Goal: Information Seeking & Learning: Learn about a topic

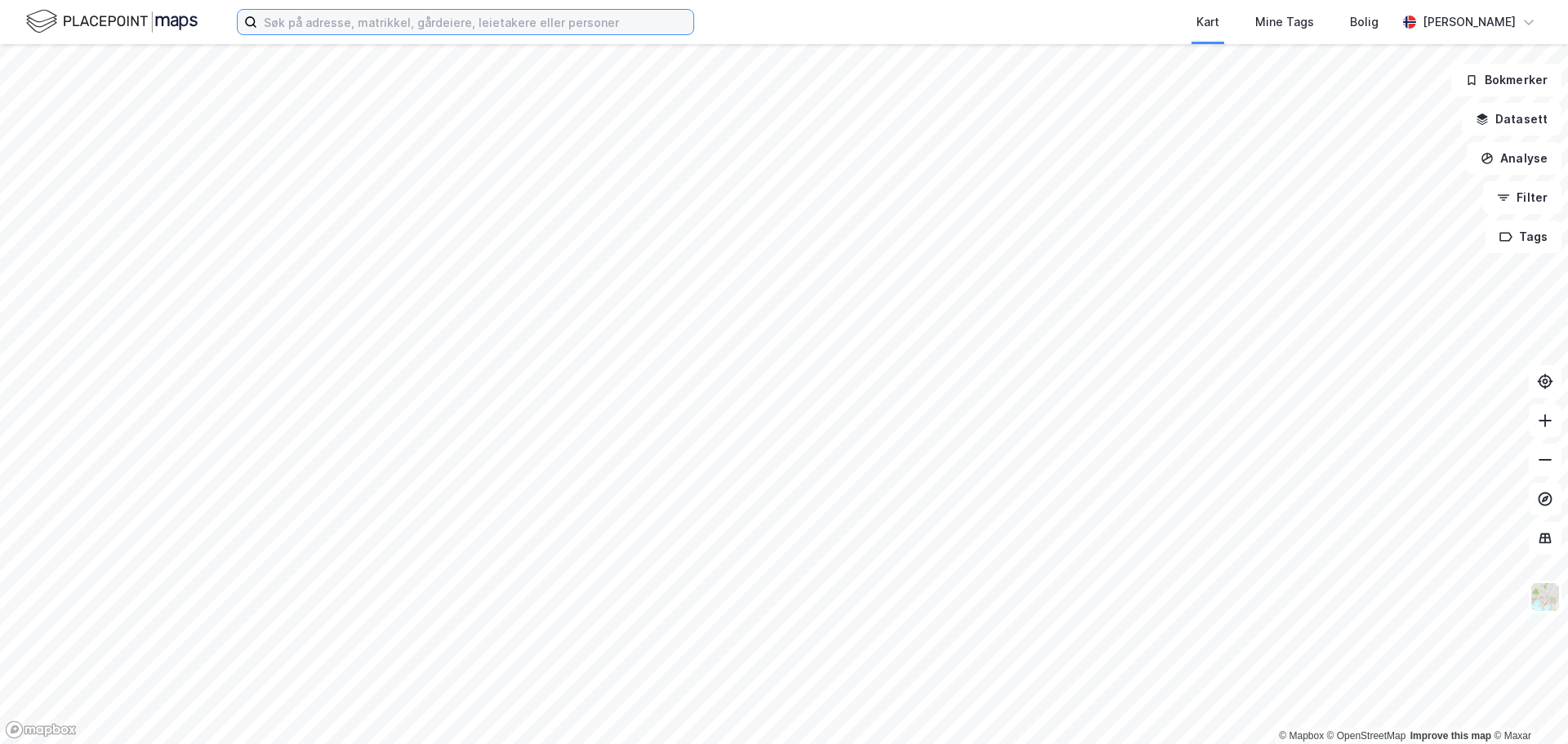
click at [438, 23] on input at bounding box center [476, 22] width 436 height 24
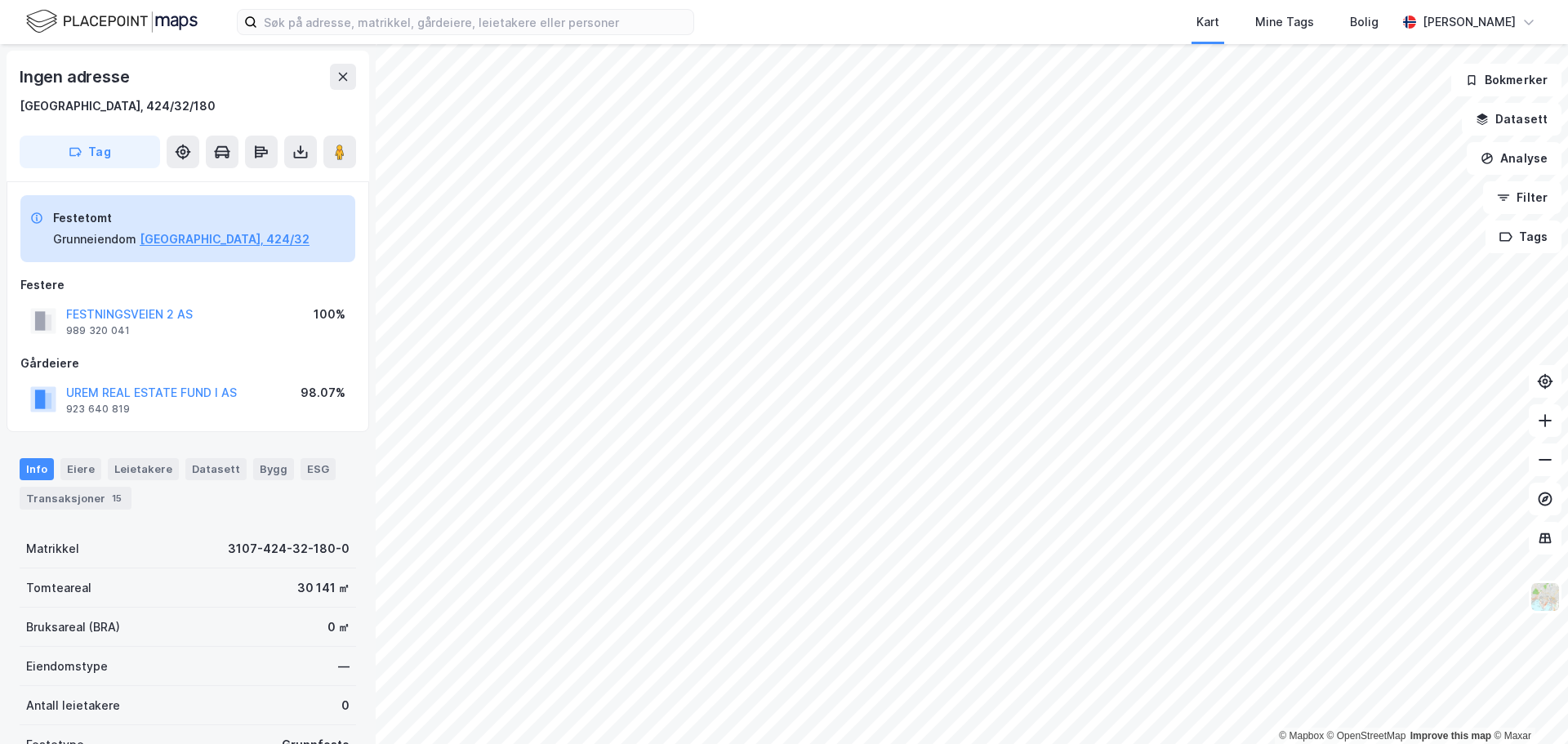
click at [177, 384] on div "UREM REAL ESTATE FUND I AS" at bounding box center [152, 392] width 171 height 20
click at [0, 0] on button "UREM REAL ESTATE FUND I AS" at bounding box center [0, 0] width 0 height 0
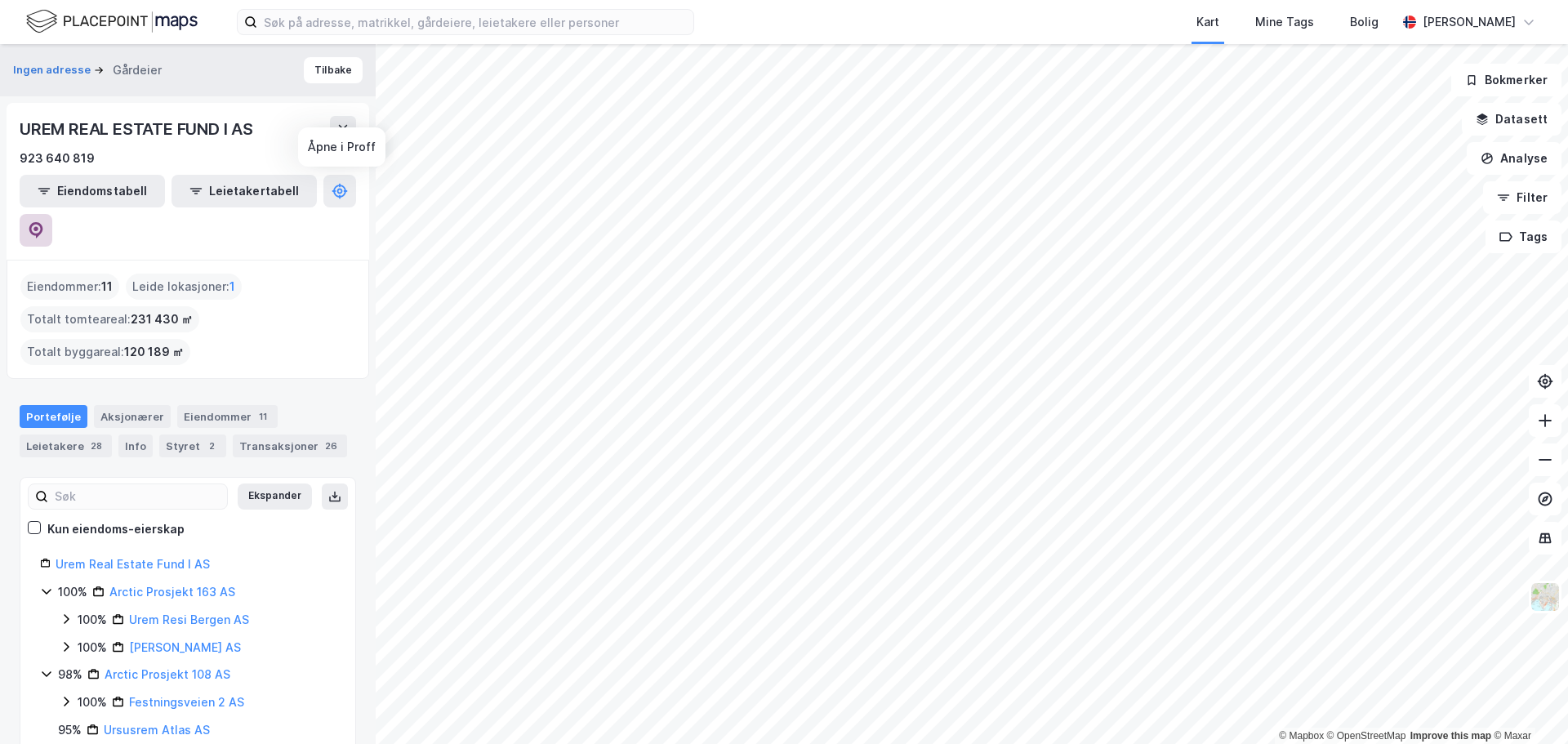
click at [43, 222] on icon at bounding box center [36, 230] width 14 height 16
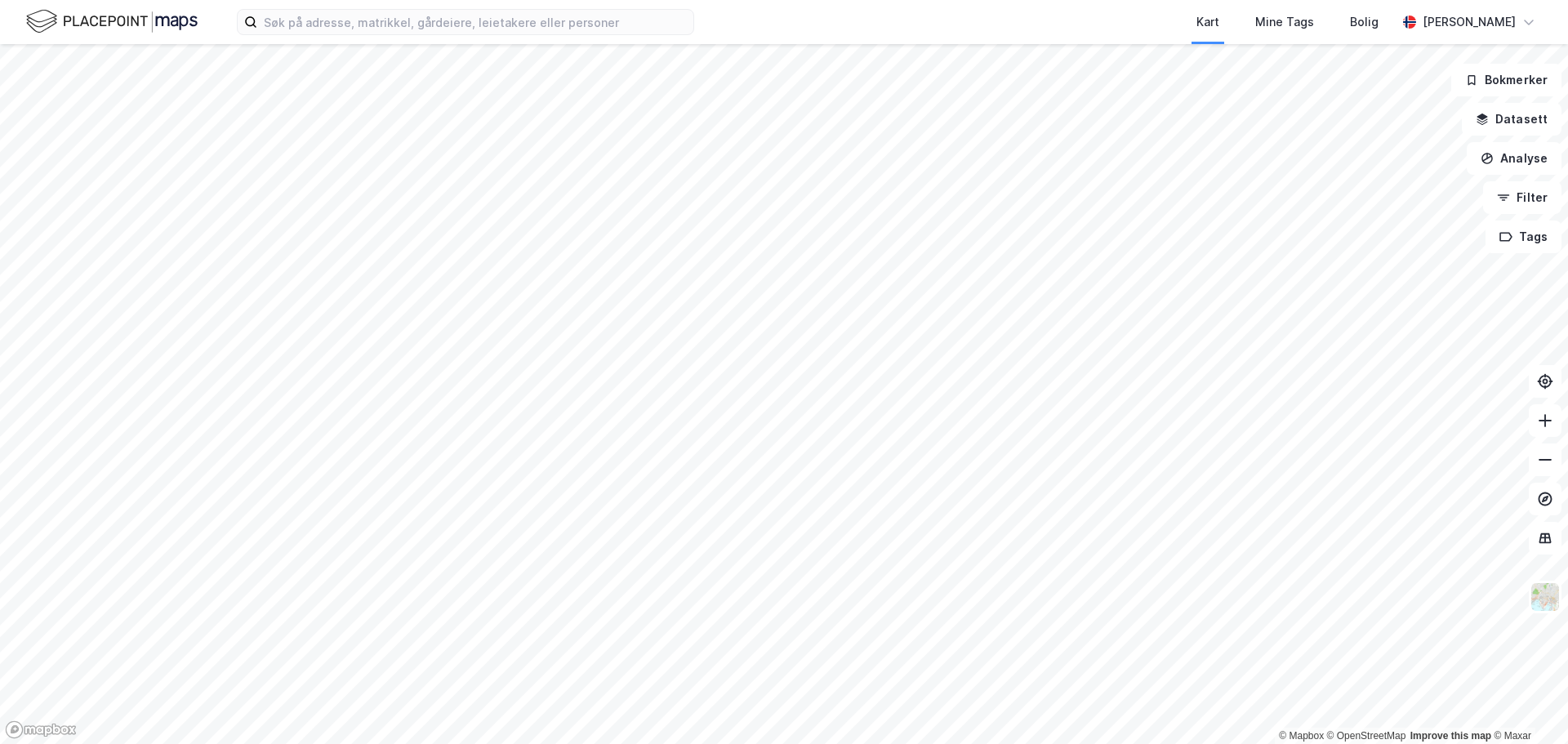
click at [298, 36] on div "Kart Mine Tags Bolig [PERSON_NAME]" at bounding box center [784, 22] width 1568 height 44
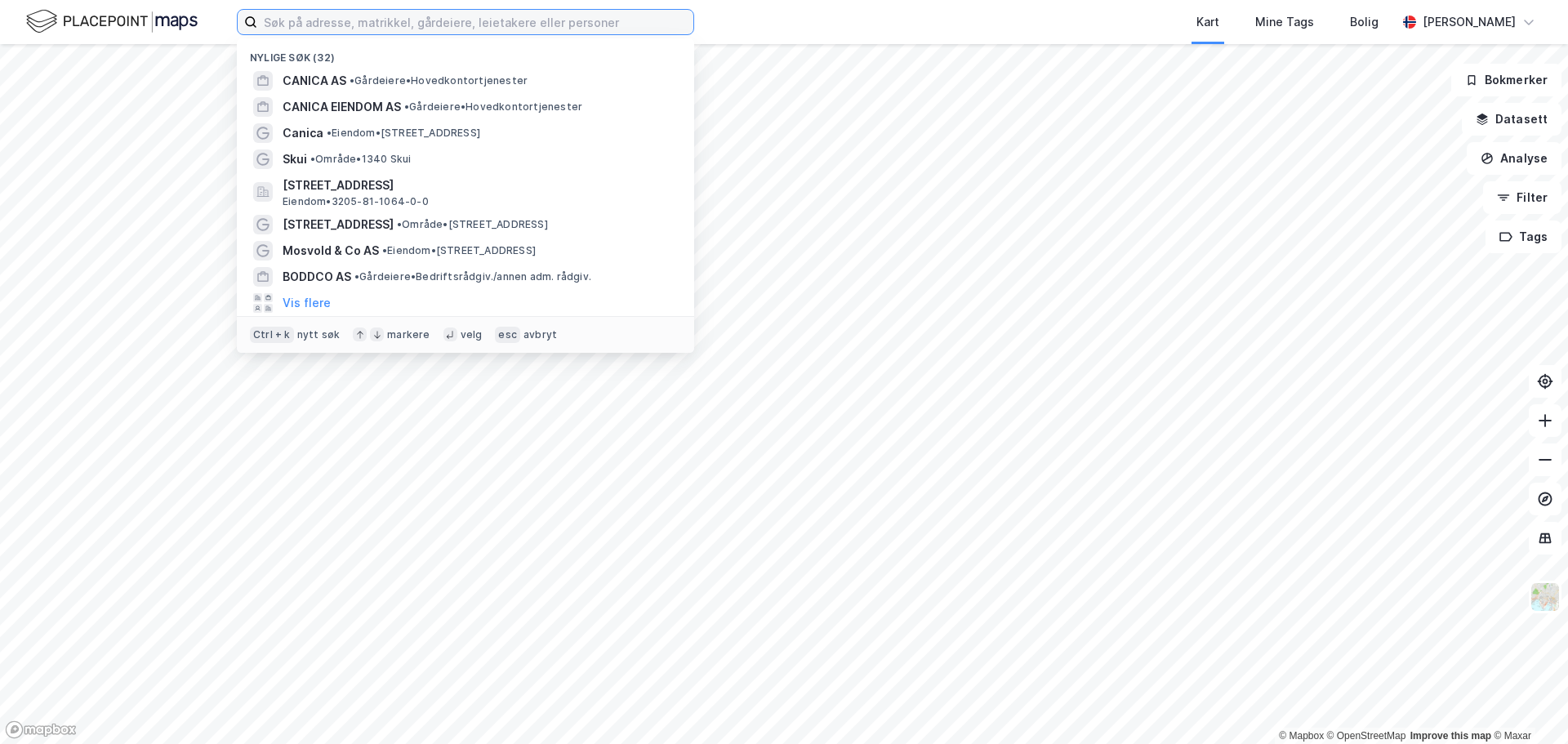
click at [313, 27] on input at bounding box center [476, 22] width 436 height 24
type input "[GEOGRAPHIC_DATA]"
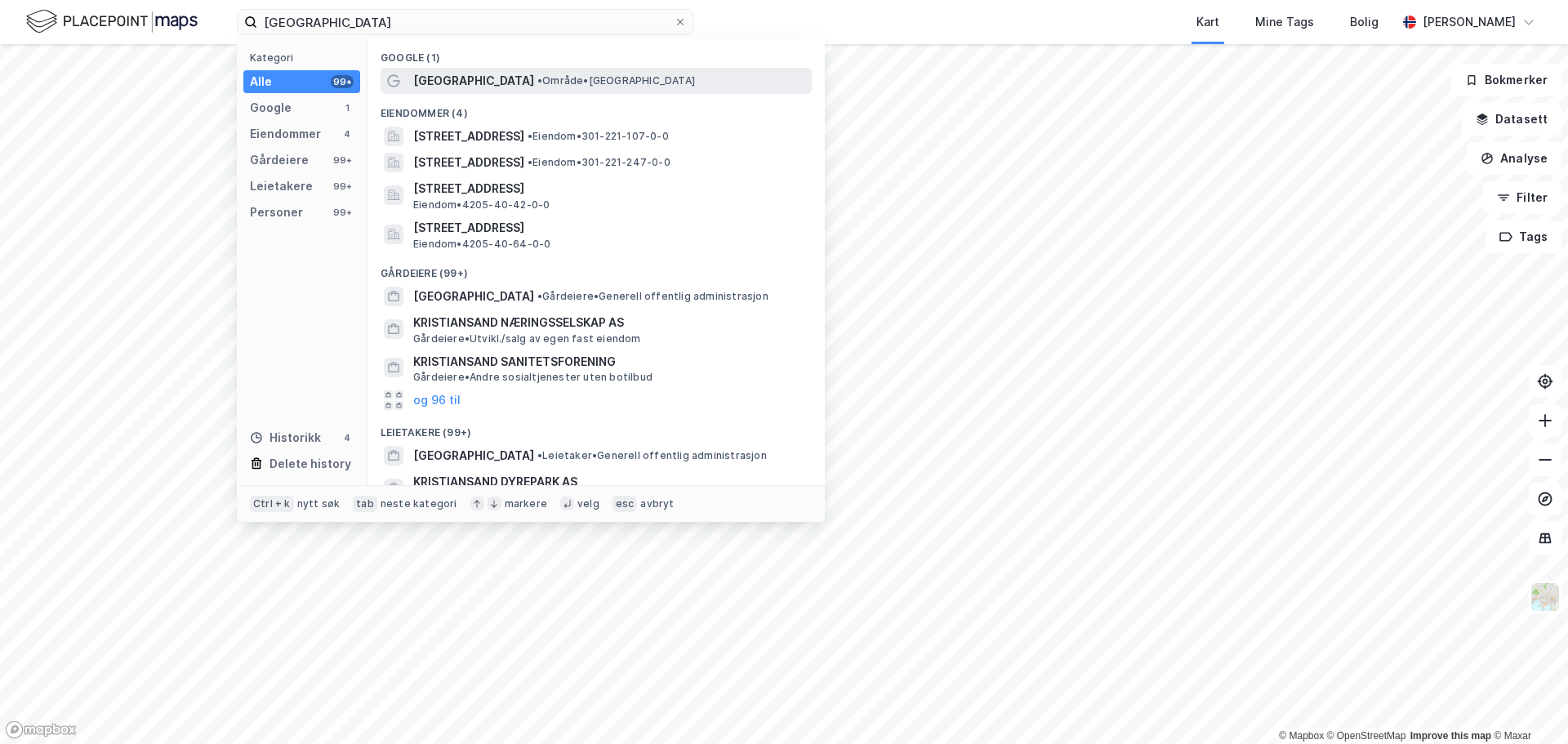
click at [538, 85] on span "• Område • [GEOGRAPHIC_DATA]" at bounding box center [616, 80] width 158 height 13
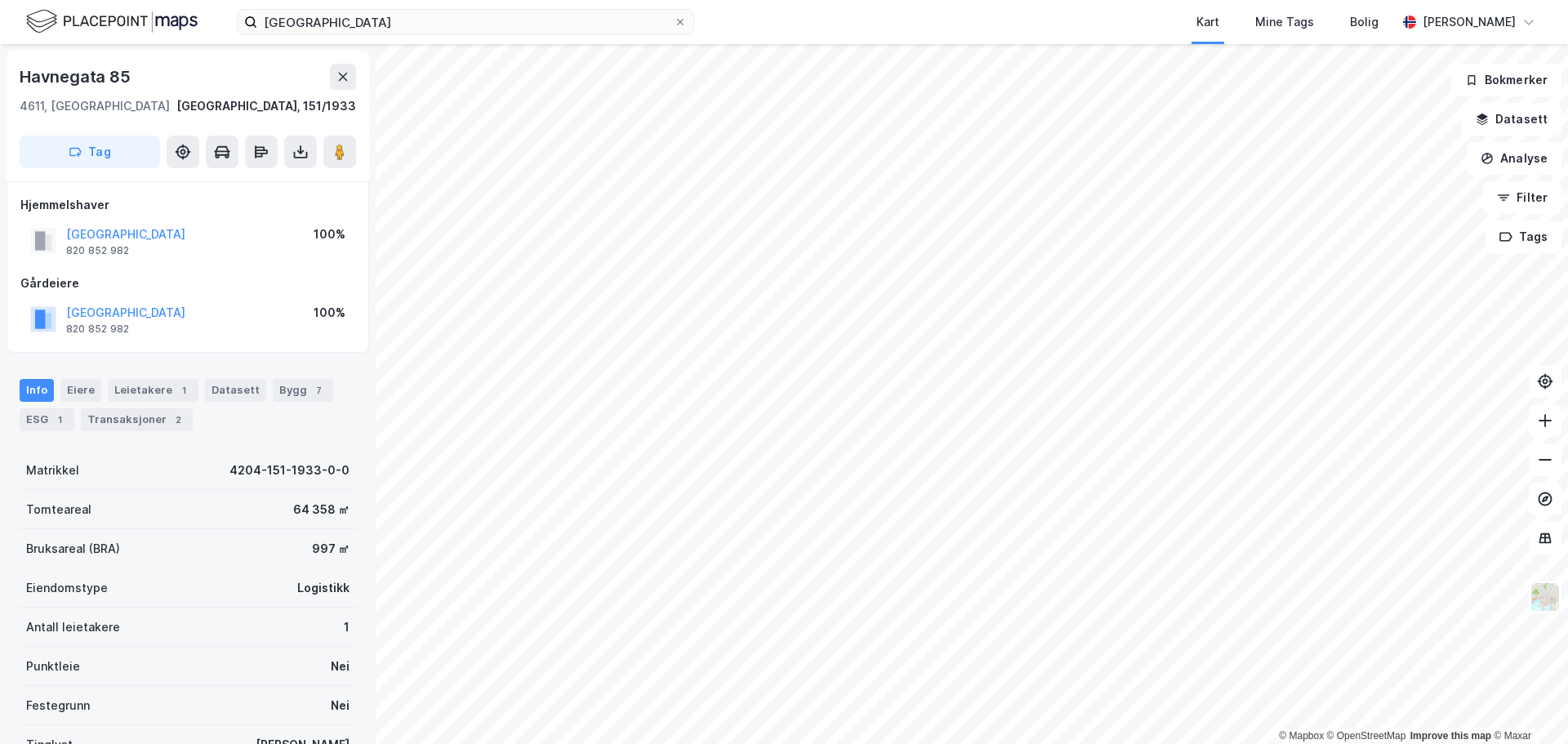
scroll to position [3, 0]
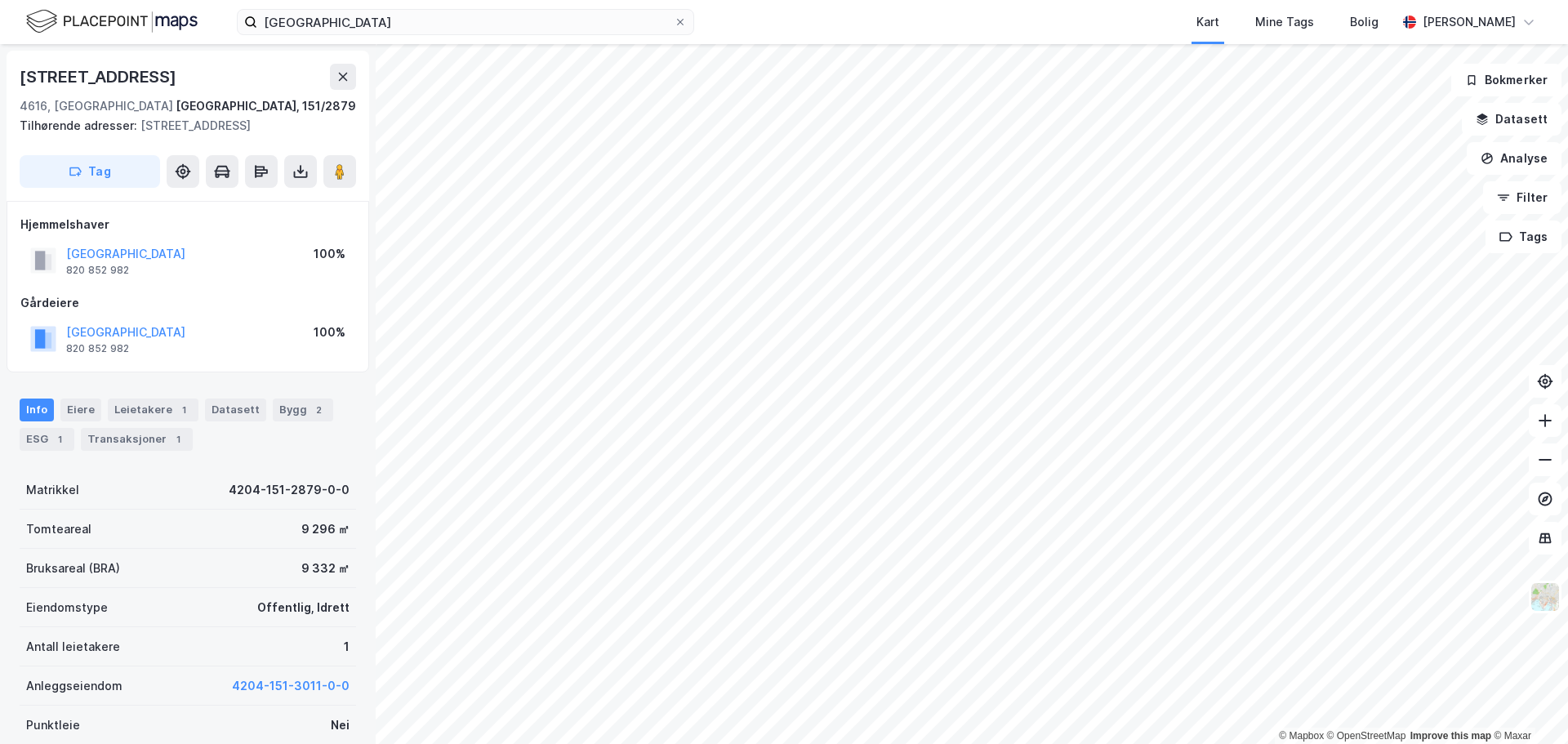
scroll to position [3, 0]
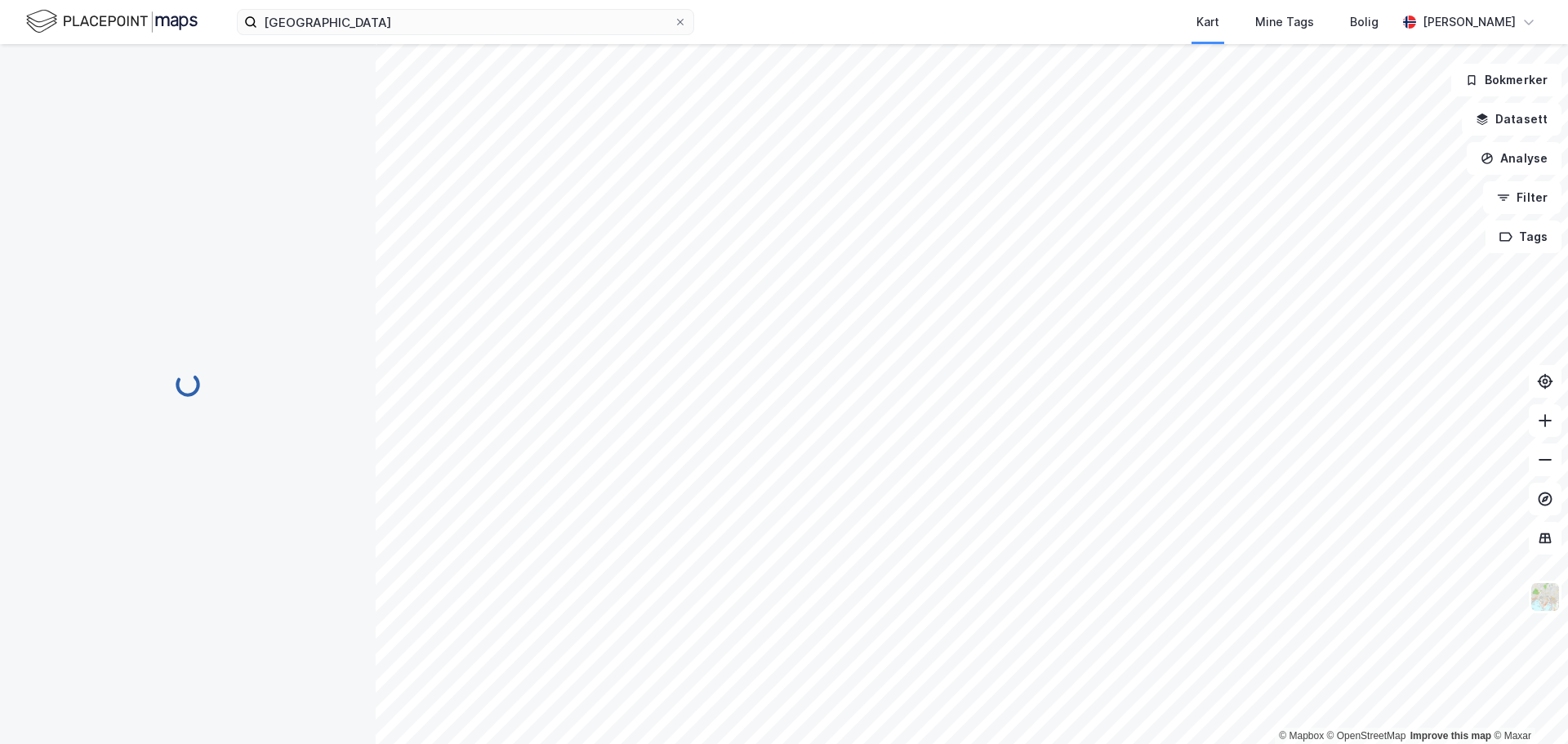
scroll to position [3, 0]
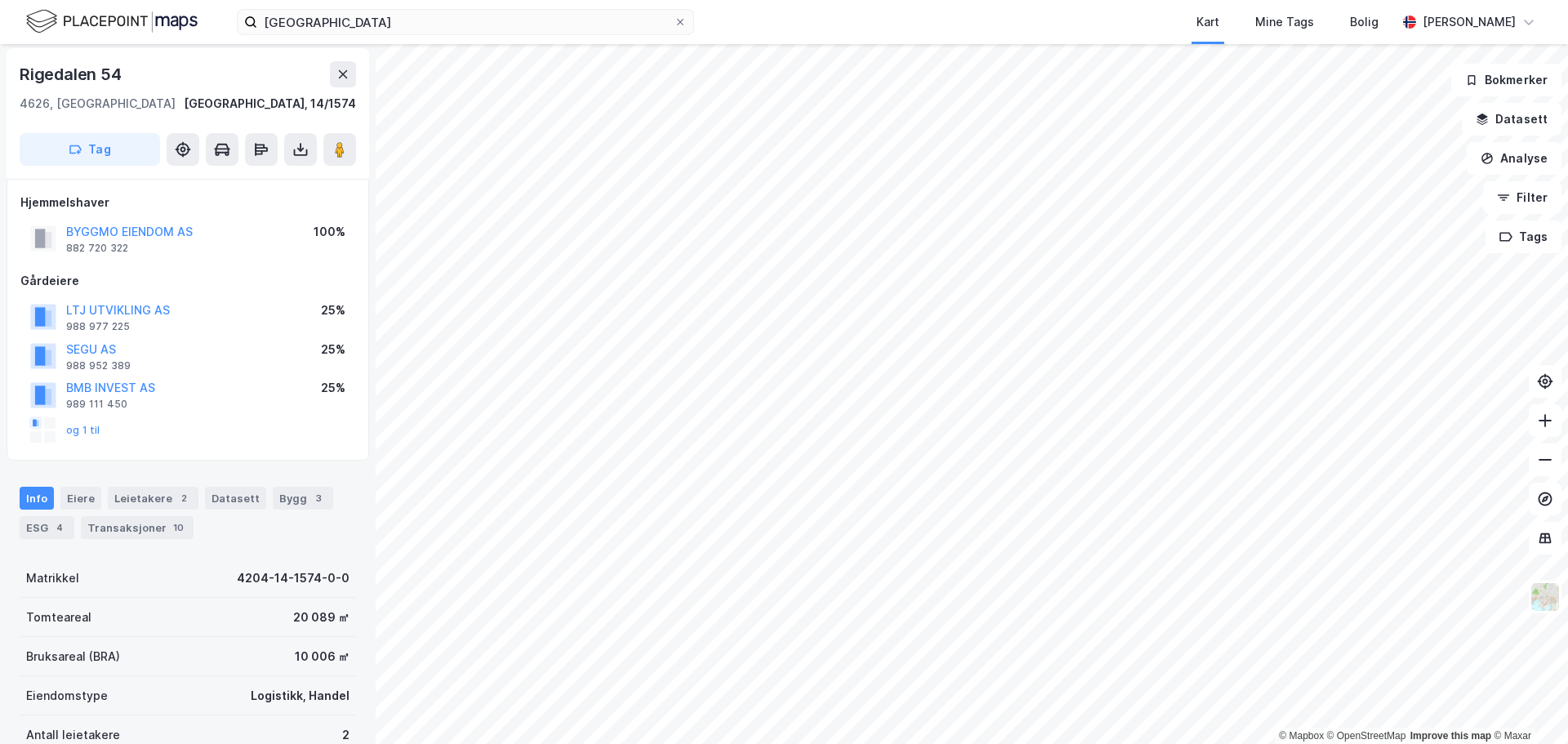
scroll to position [3, 0]
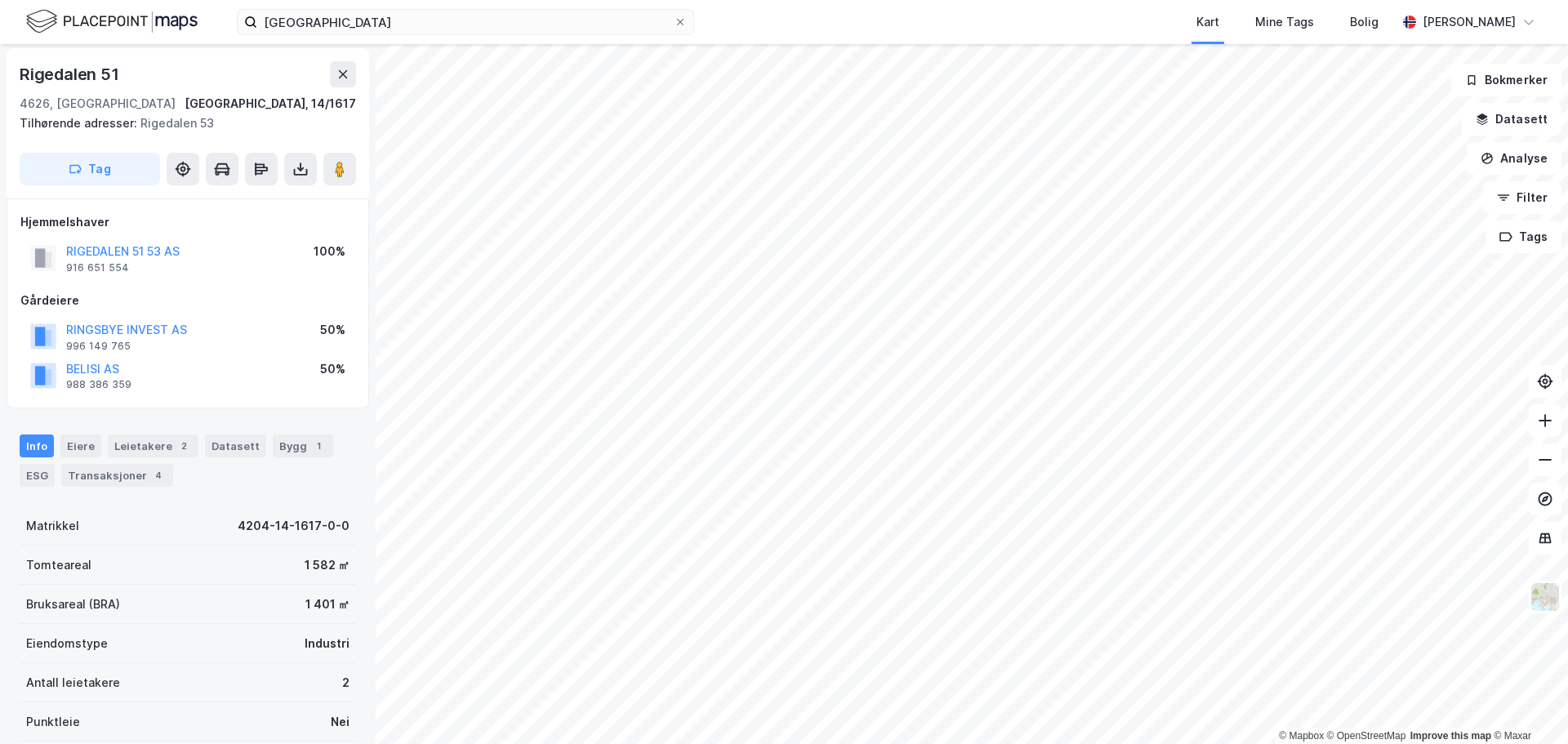
scroll to position [3, 0]
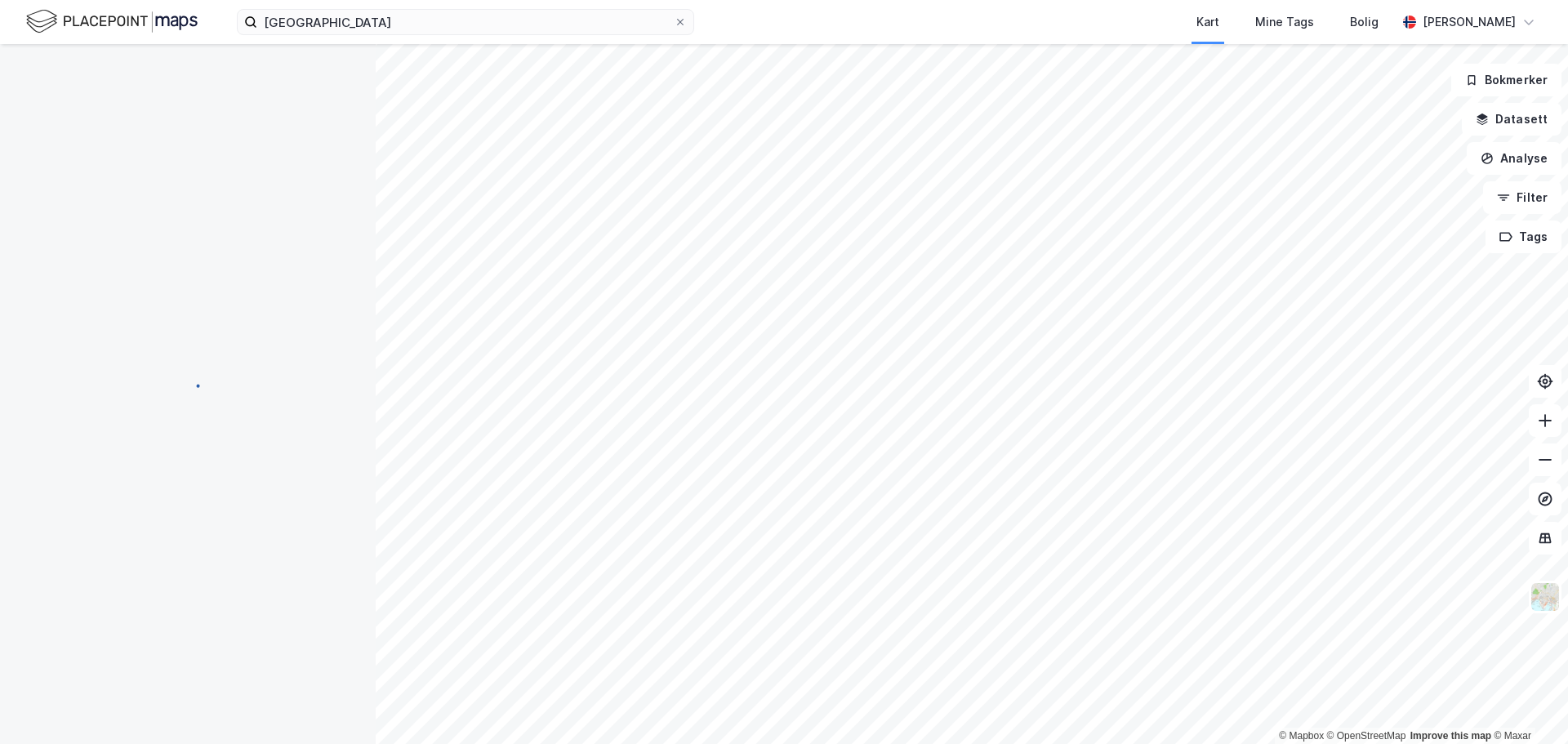
scroll to position [3, 0]
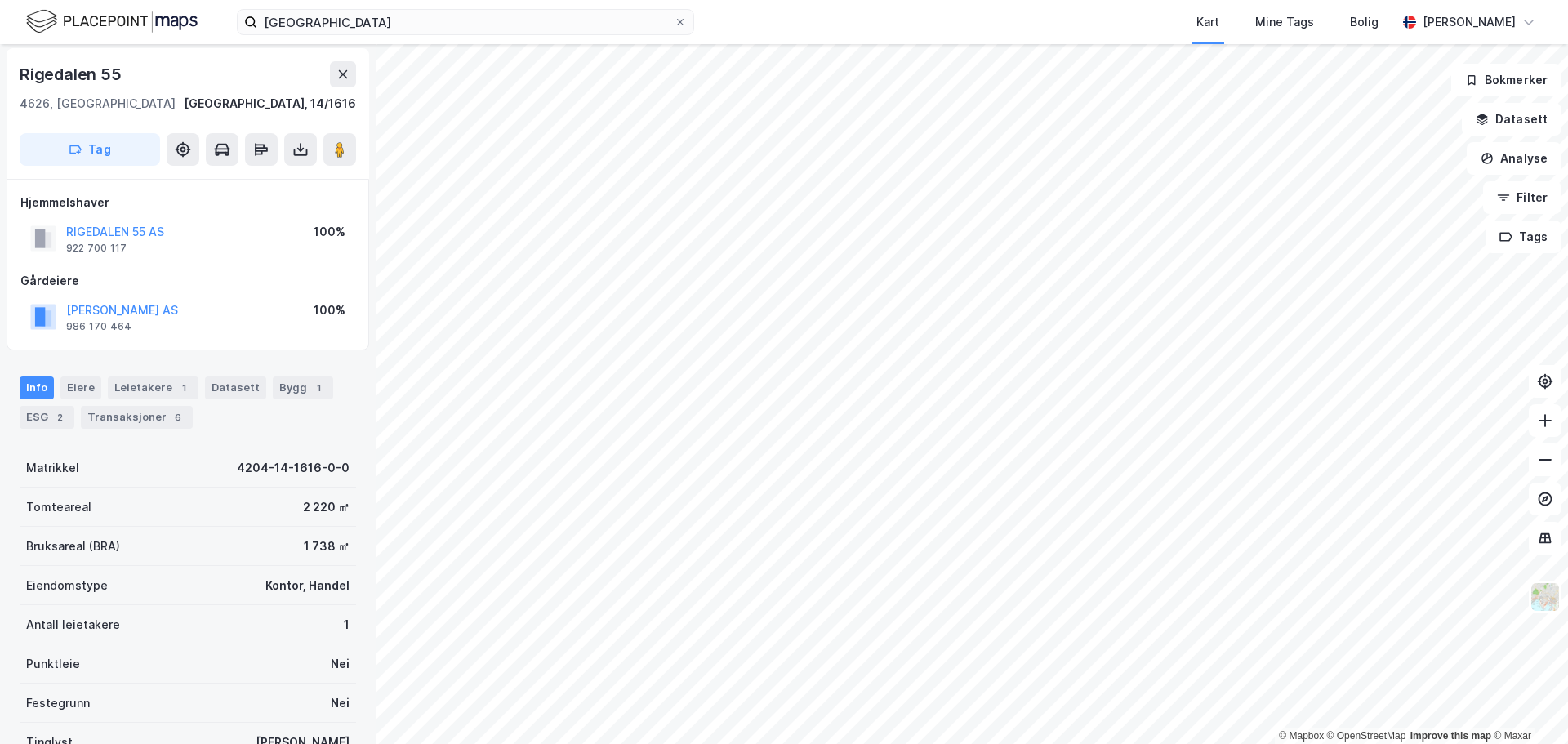
scroll to position [3, 0]
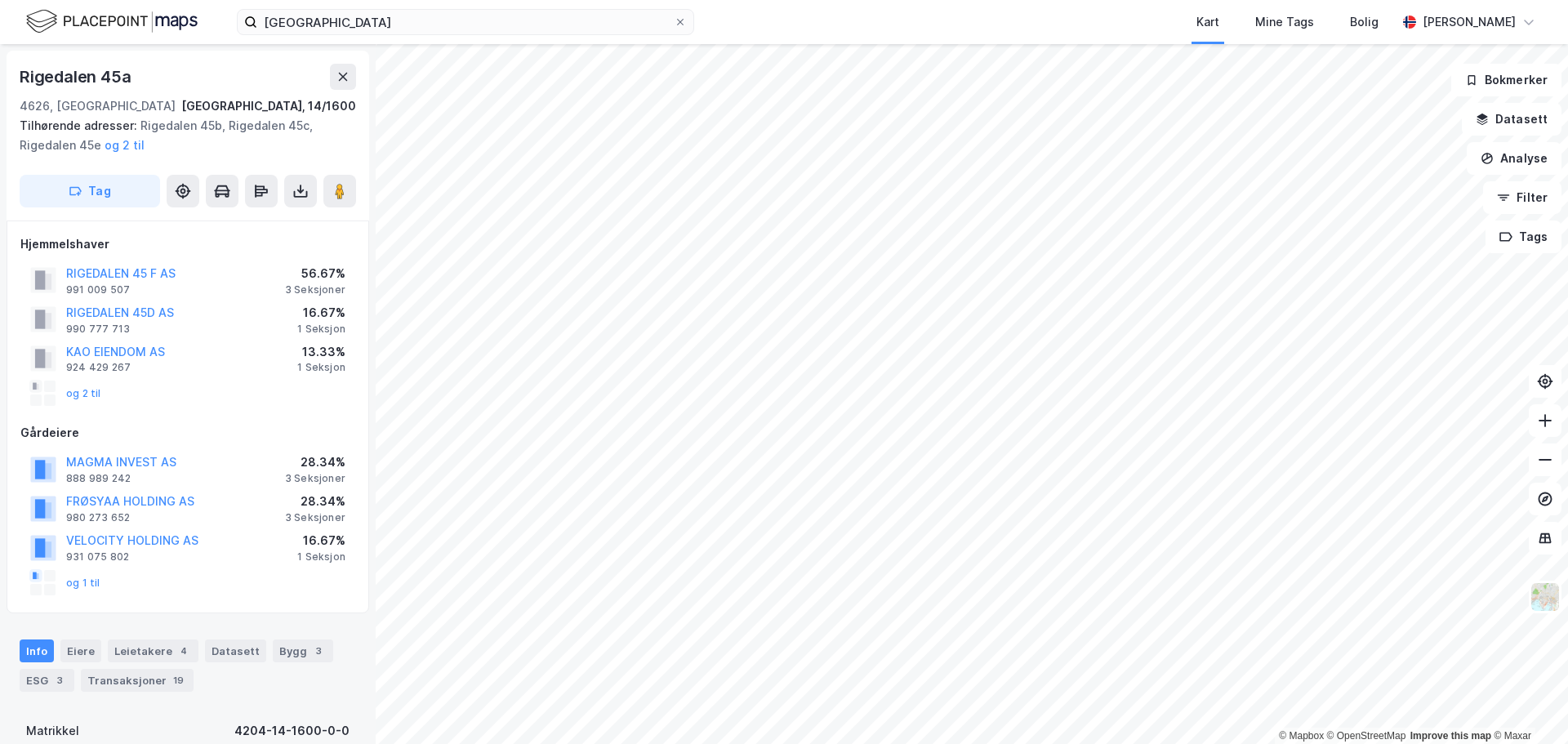
scroll to position [3, 0]
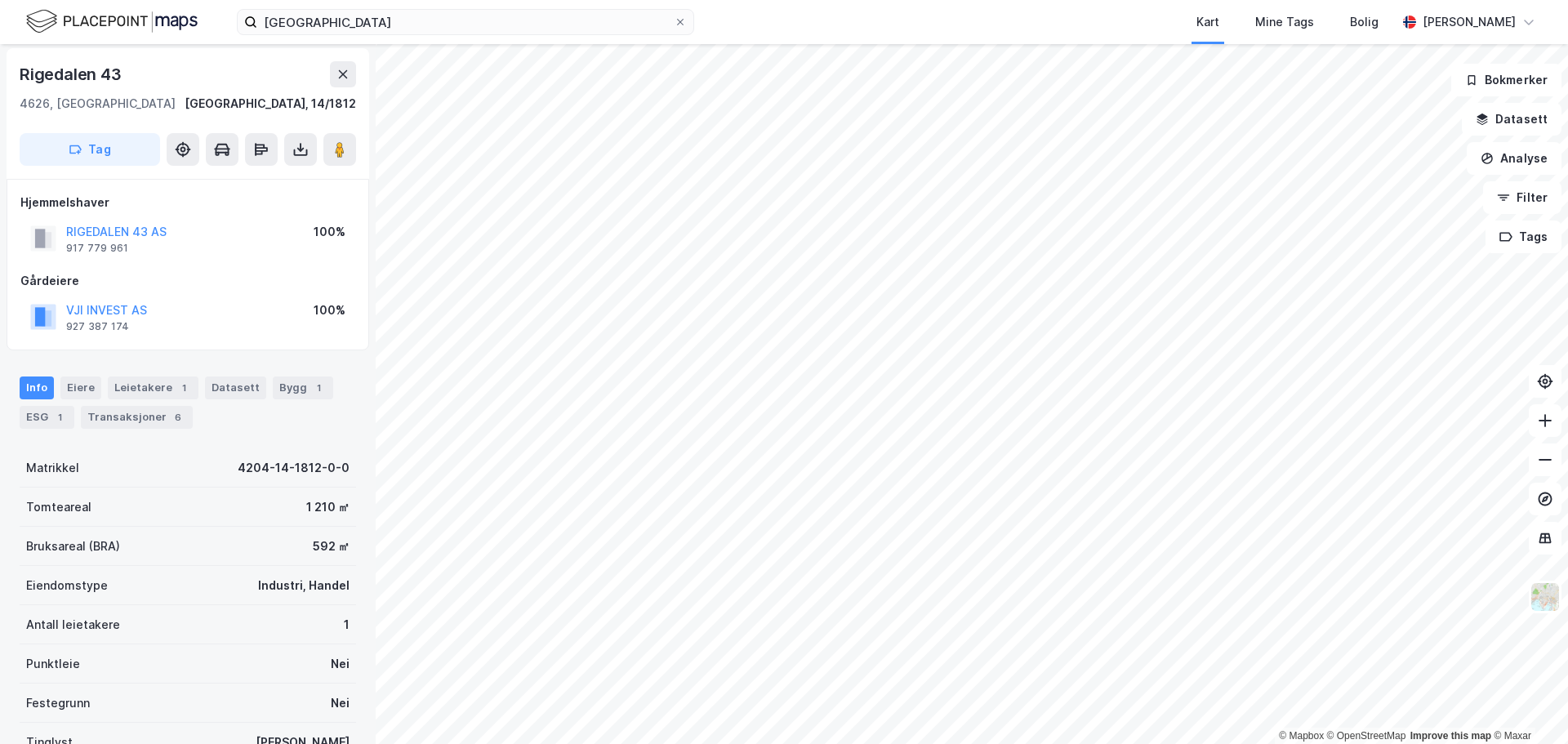
scroll to position [3, 0]
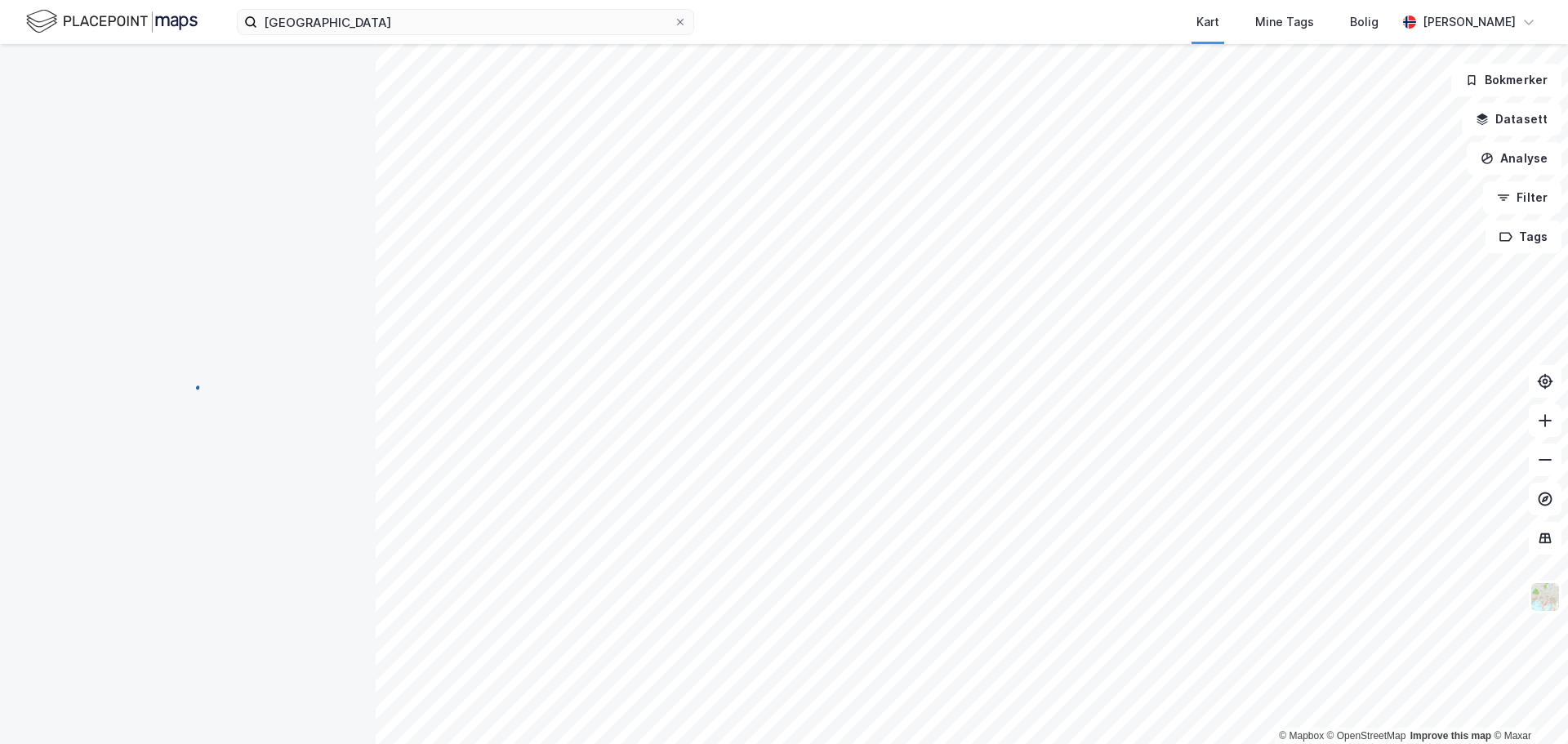
scroll to position [3, 0]
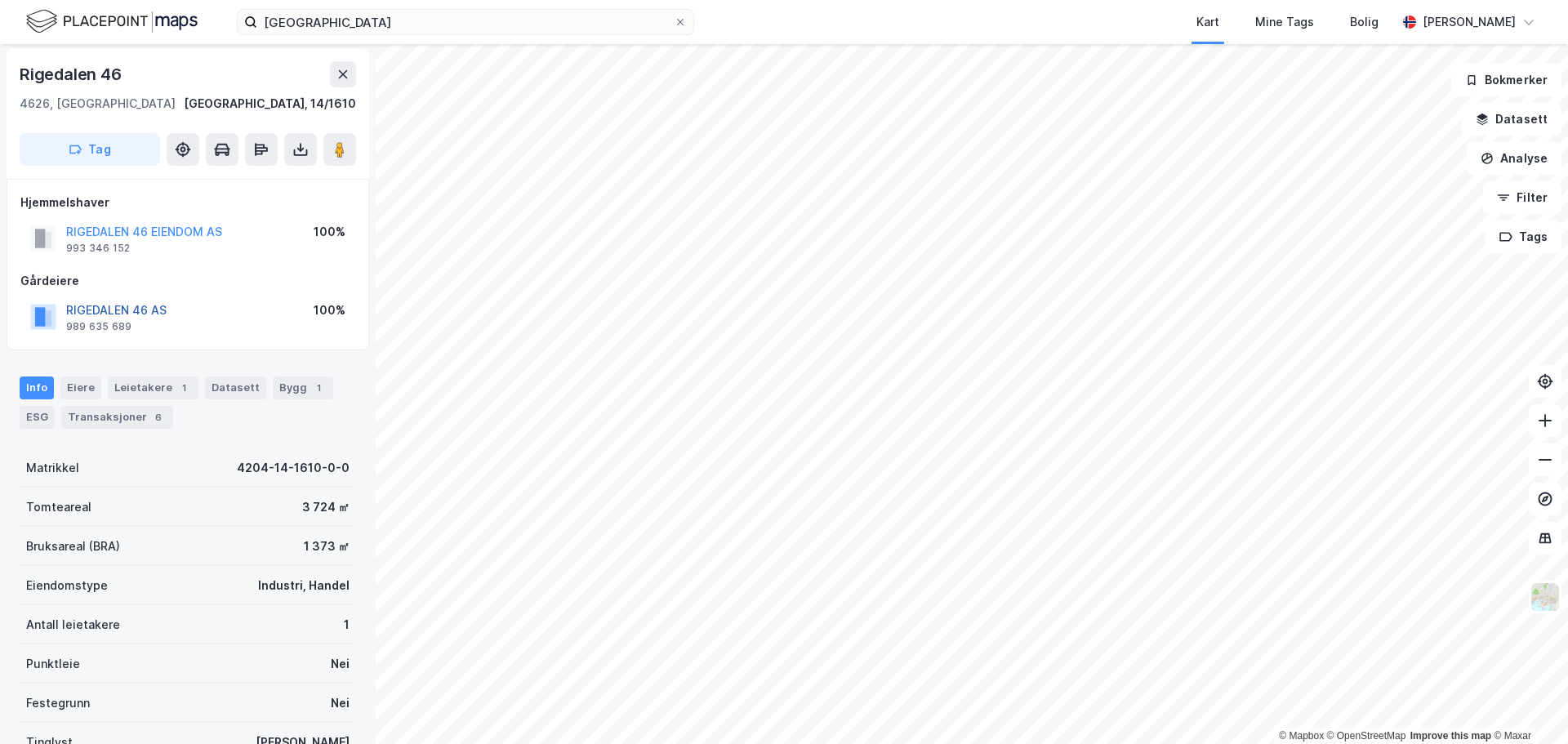
click at [0, 0] on button "RIGEDALEN 46 AS" at bounding box center [0, 0] width 0 height 0
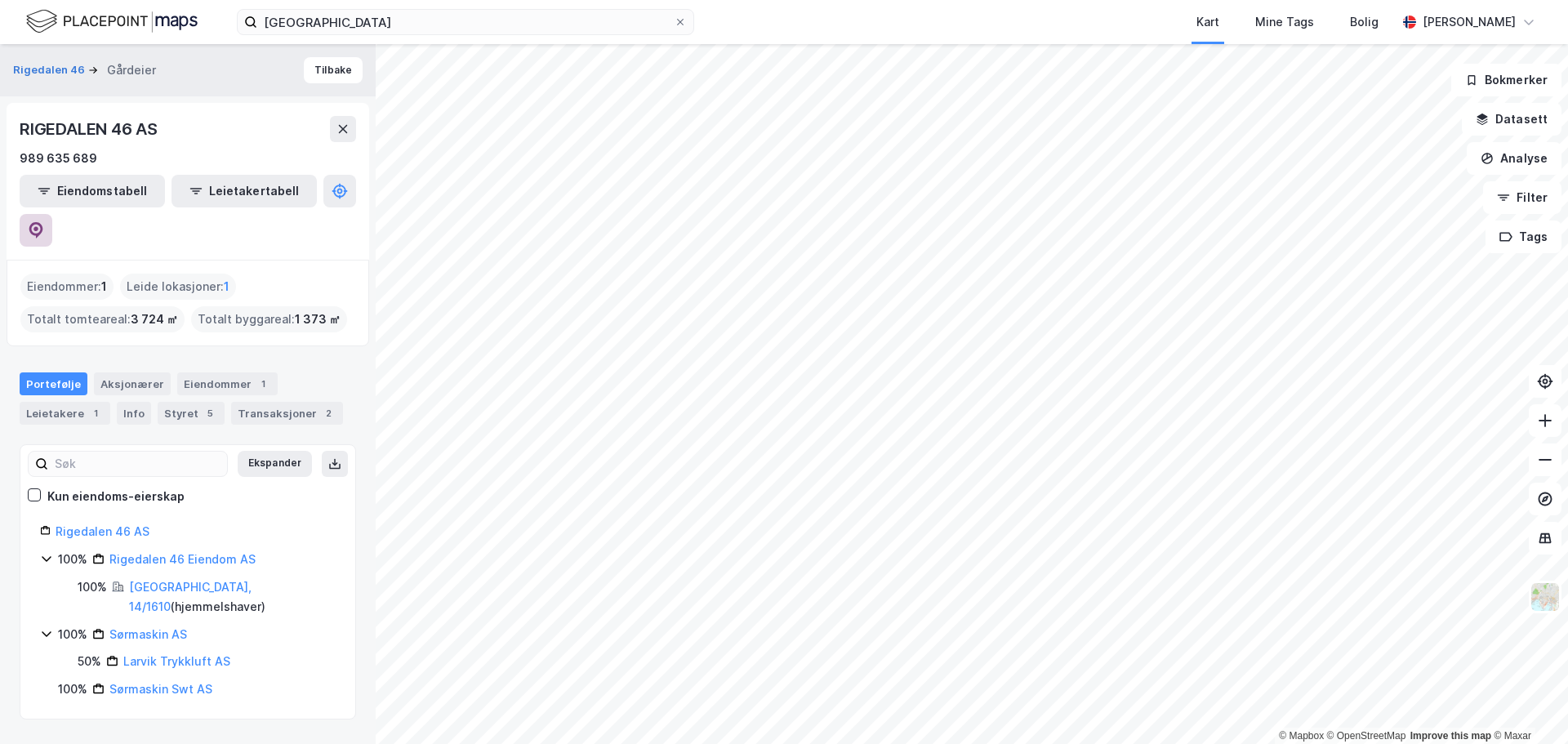
click at [53, 214] on button at bounding box center [36, 230] width 33 height 33
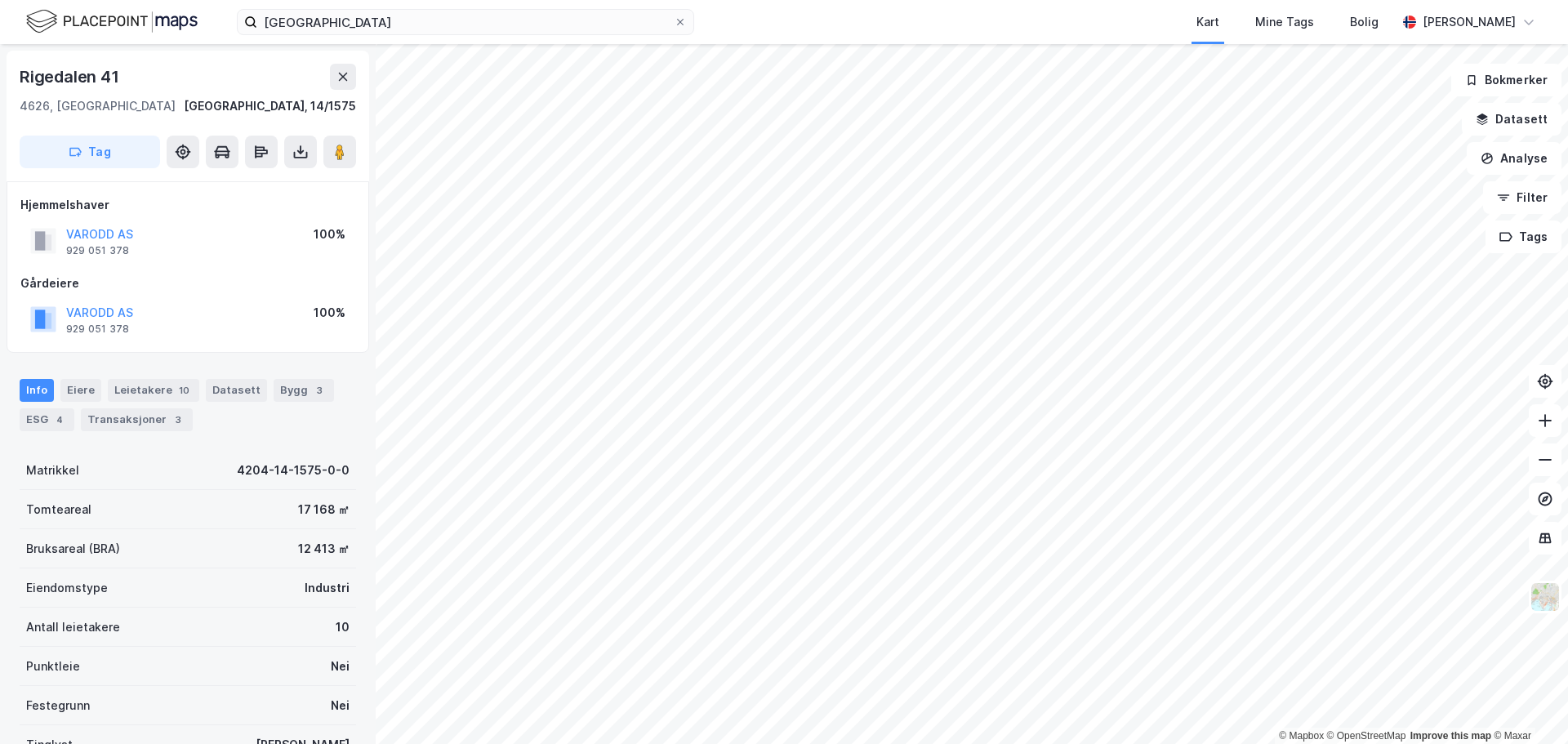
scroll to position [3, 0]
click at [0, 0] on button "VARODD AS" at bounding box center [0, 0] width 0 height 0
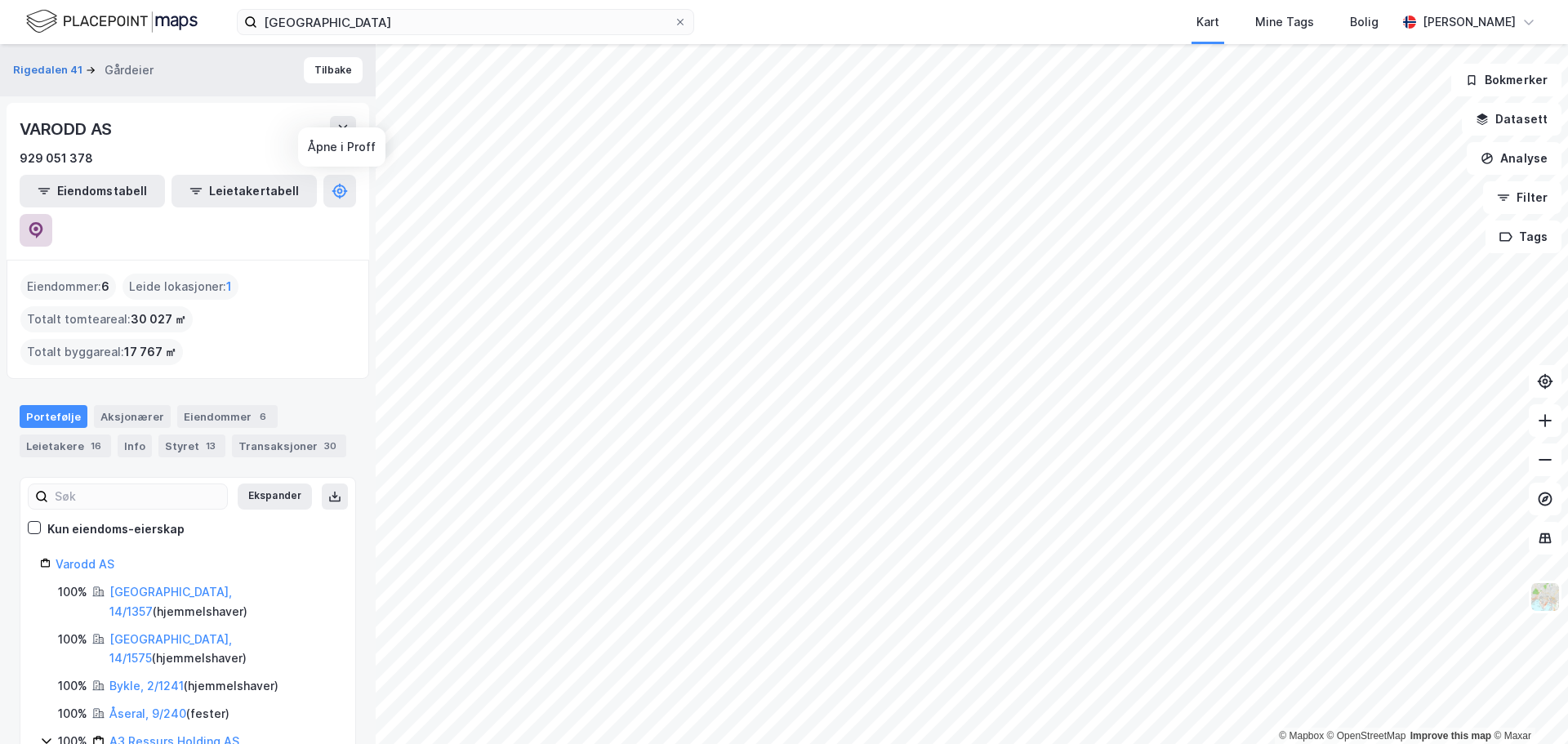
click at [44, 222] on icon at bounding box center [35, 230] width 16 height 16
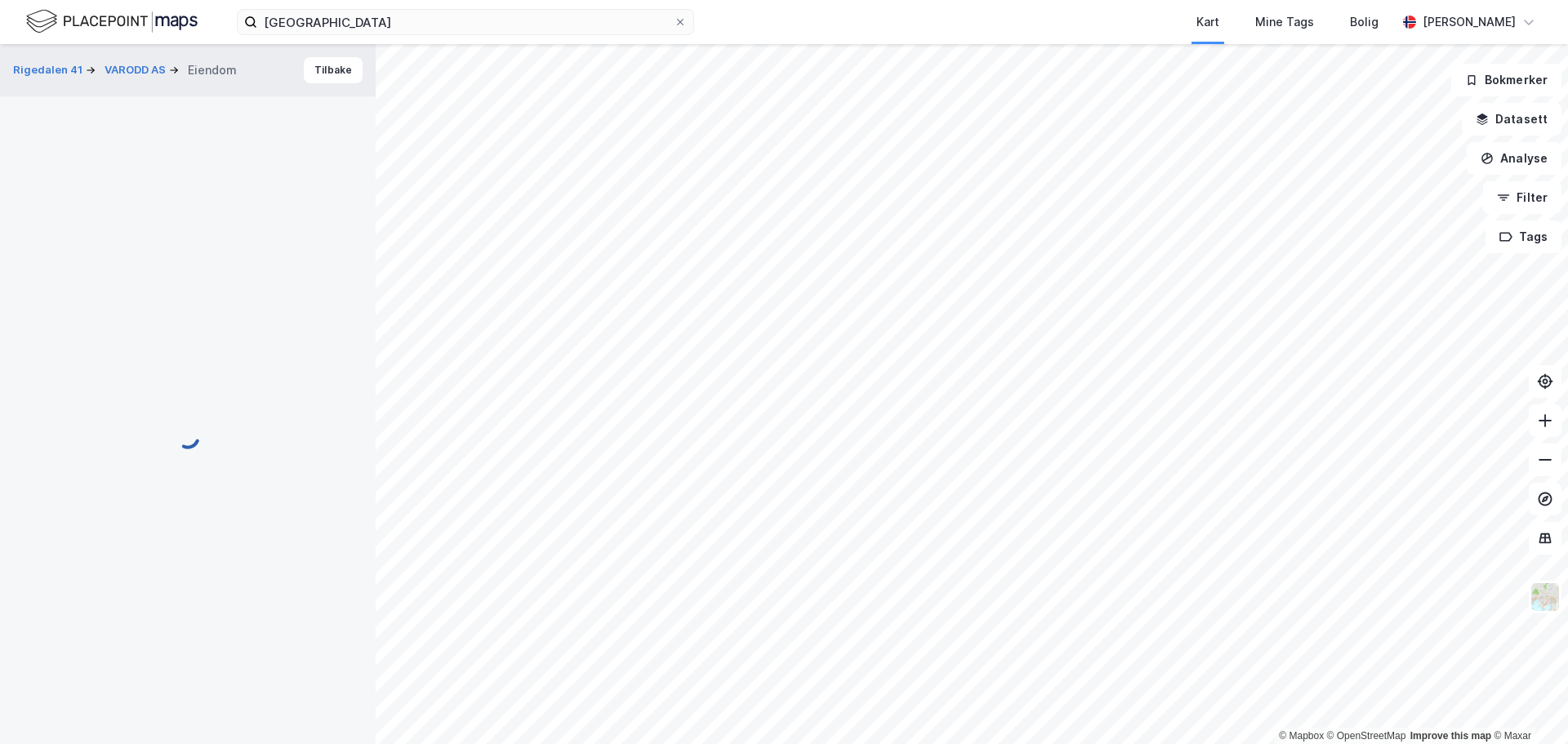
scroll to position [3, 0]
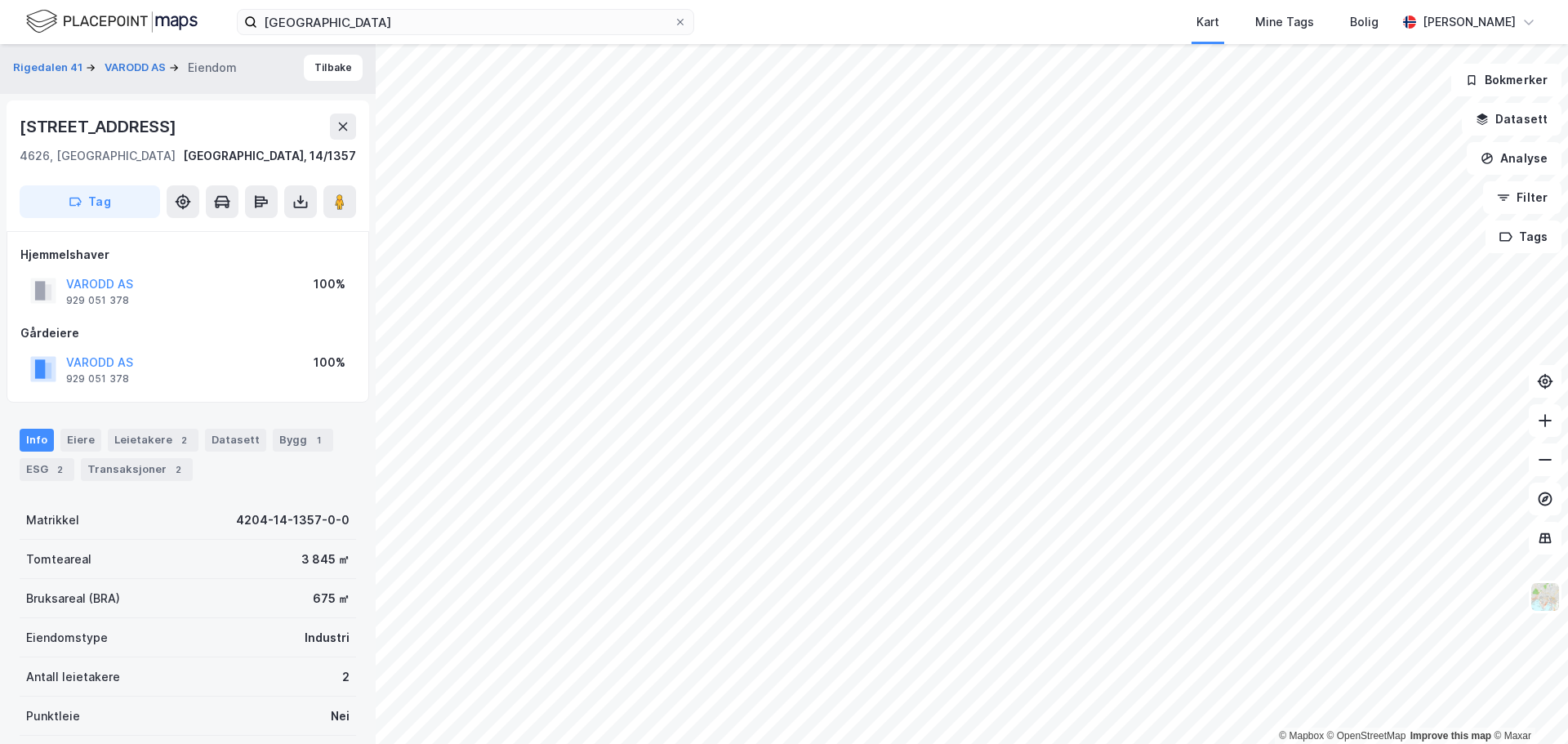
scroll to position [3, 0]
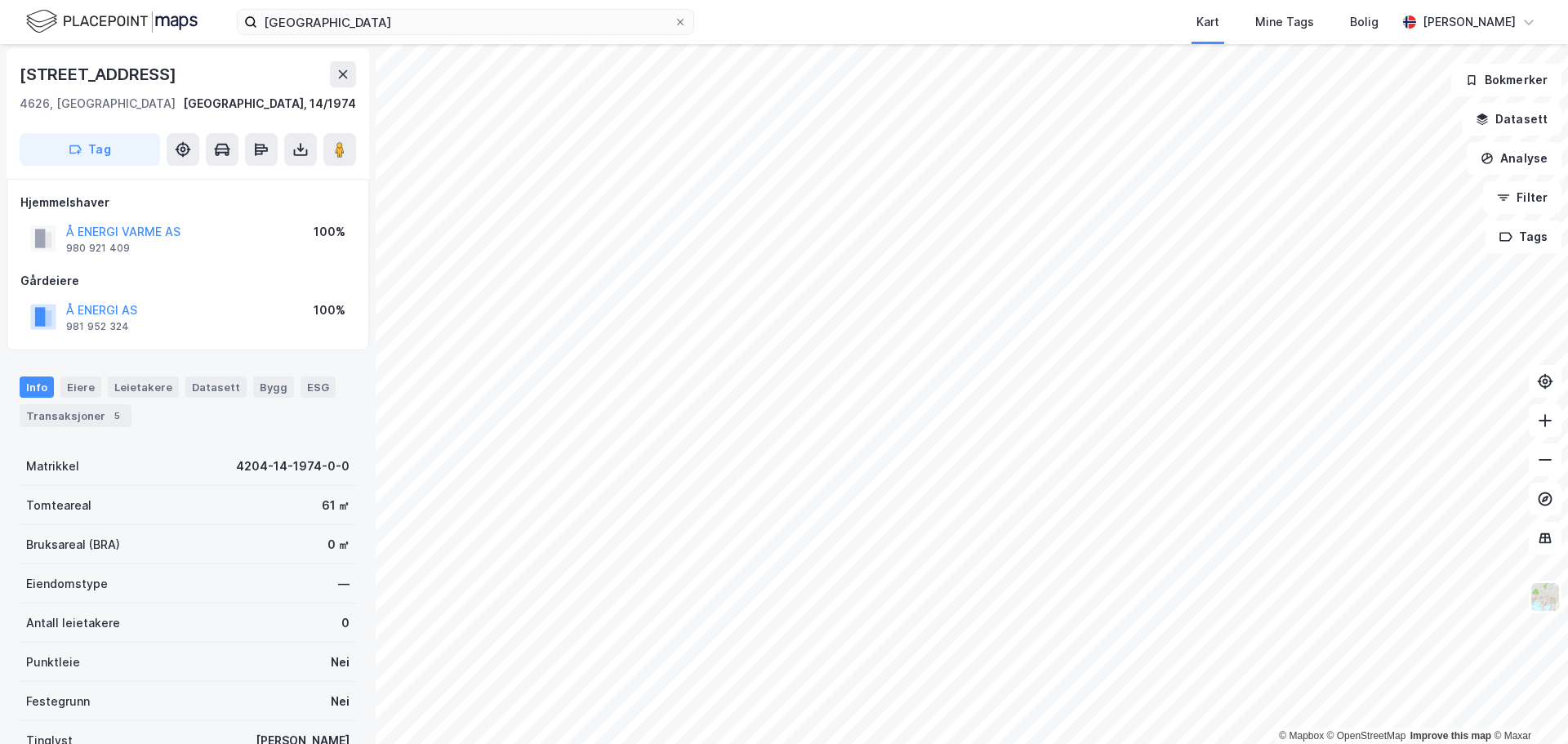
scroll to position [3, 0]
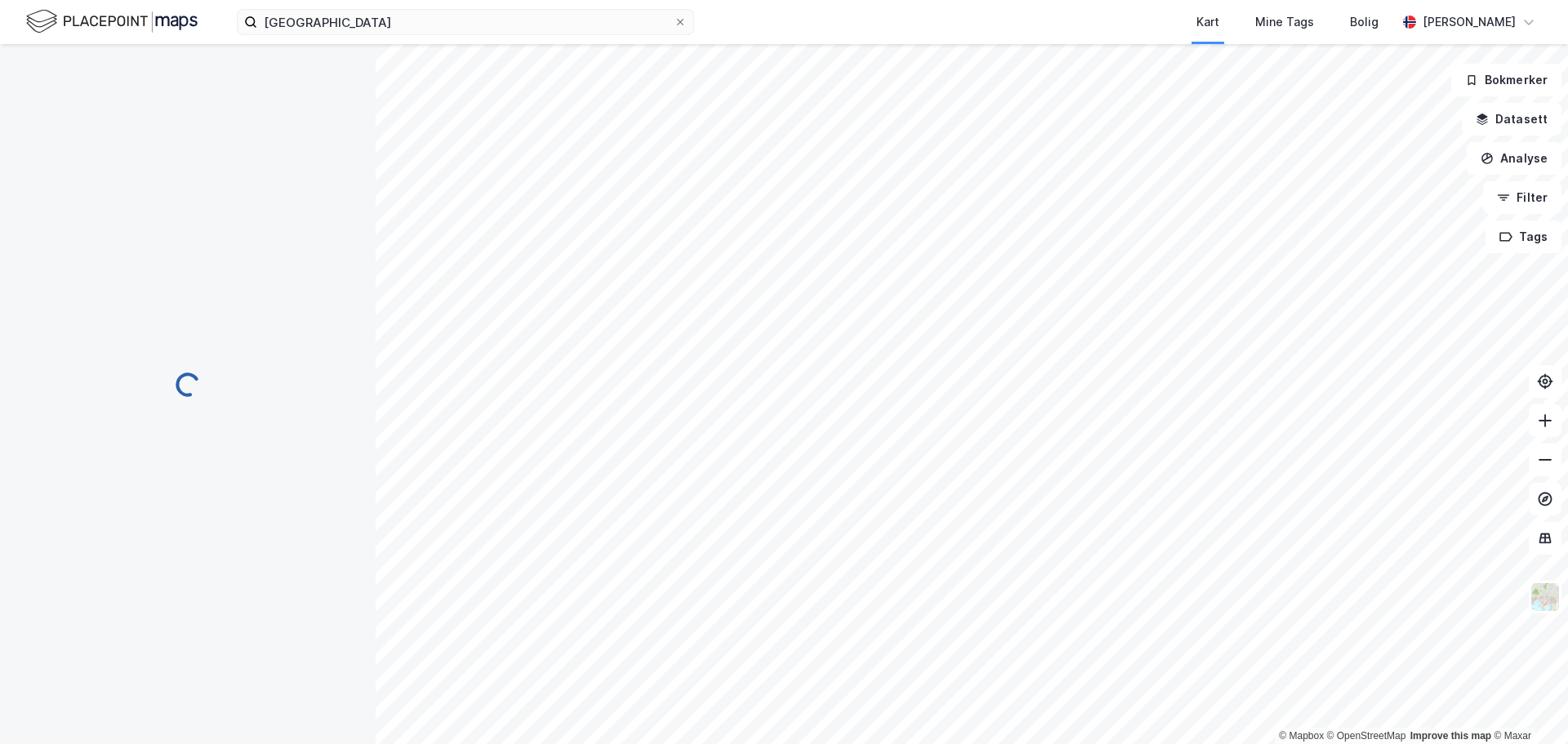
scroll to position [3, 0]
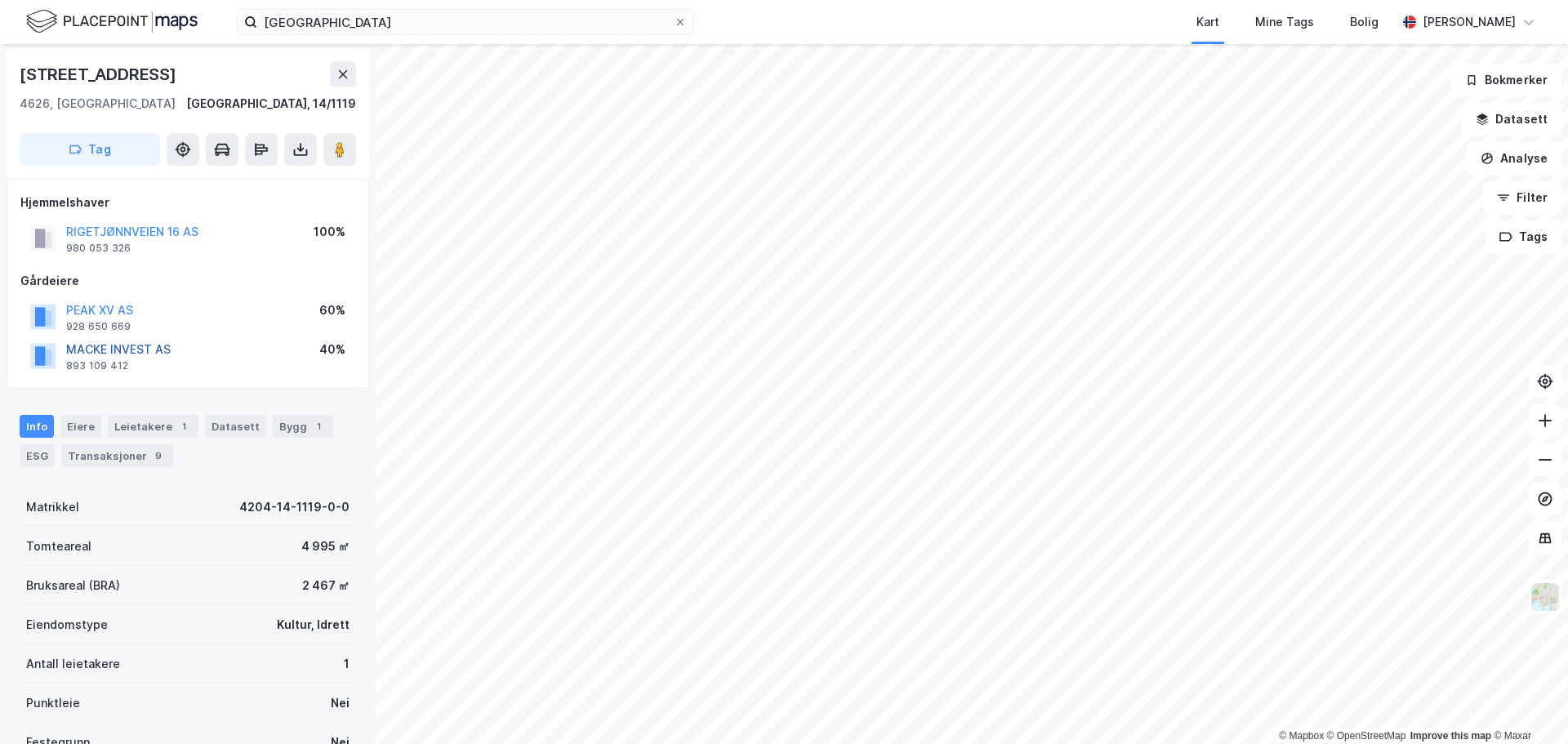
click at [0, 0] on button "MACKE INVEST AS" at bounding box center [0, 0] width 0 height 0
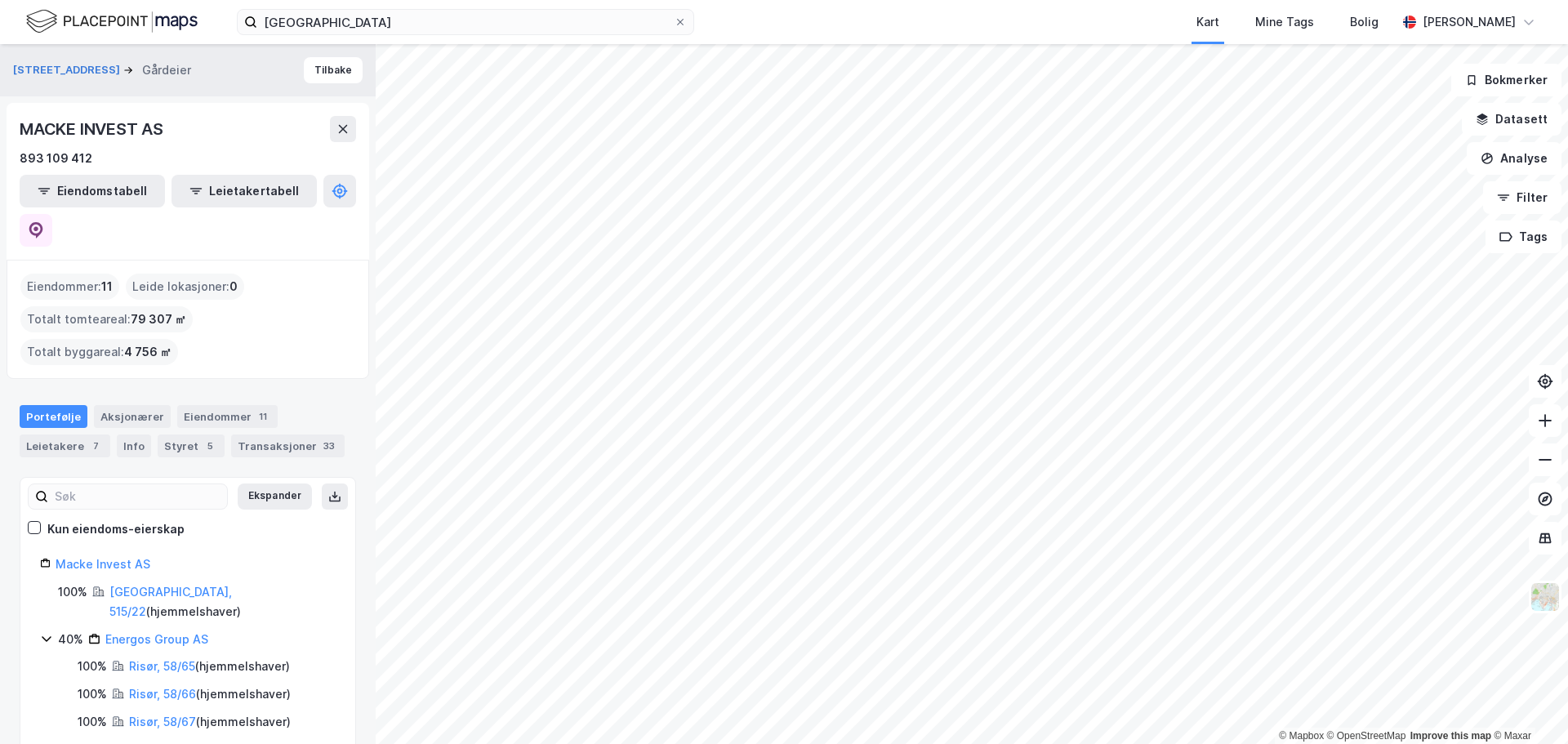
click at [775, 743] on html "kristiansand Kart Mine Tags Bolig [PERSON_NAME] © Mapbox © OpenStreetMap Improv…" at bounding box center [784, 372] width 1568 height 744
